Goal: Task Accomplishment & Management: Manage account settings

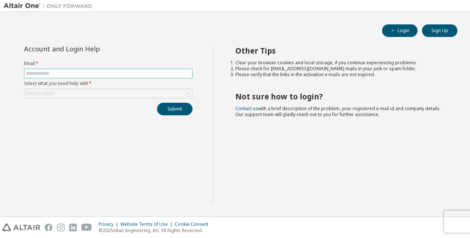
click at [82, 73] on input "text" at bounding box center [108, 74] width 165 height 6
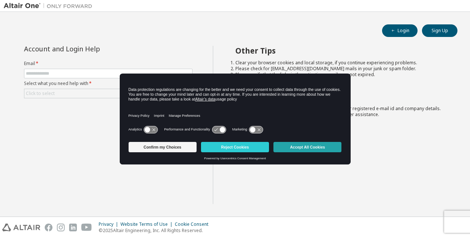
click at [290, 146] on button "Accept All Cookies" at bounding box center [307, 147] width 68 height 10
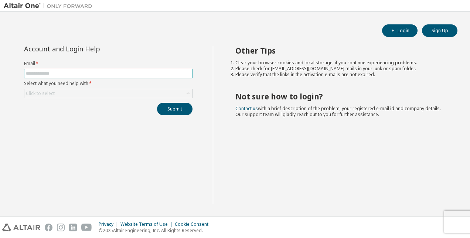
click at [46, 71] on input "text" at bounding box center [108, 74] width 165 height 6
type input "**********"
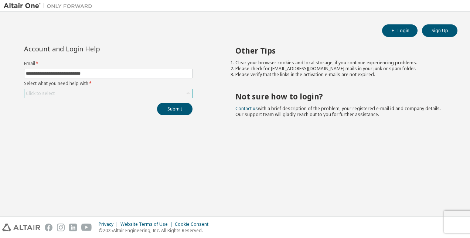
click at [78, 95] on div "Click to select" at bounding box center [108, 93] width 168 height 9
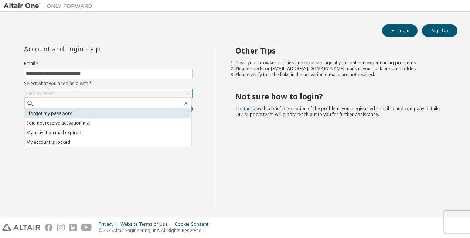
click at [82, 113] on li "I forgot my password" at bounding box center [107, 114] width 167 height 10
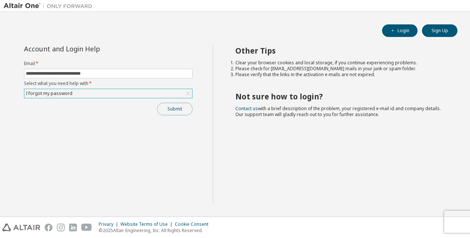
click at [171, 109] on button "Submit" at bounding box center [174, 109] width 35 height 13
